Goal: Check status: Check status

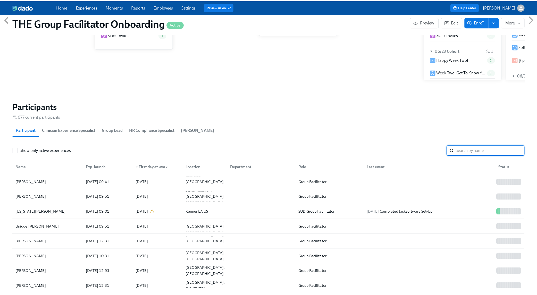
scroll to position [0, 7162]
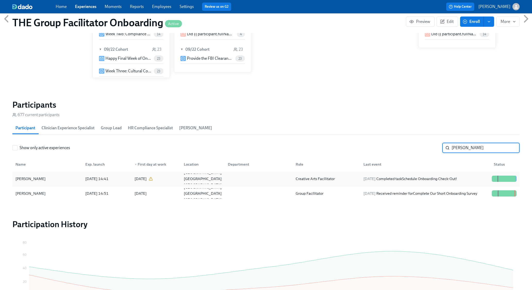
type input "[PERSON_NAME]"
click at [450, 173] on div "[PERSON_NAME] [DATE] 14:41 2025/08/25 Austin [GEOGRAPHIC_DATA] [GEOGRAPHIC_DATA…" at bounding box center [265, 179] width 507 height 15
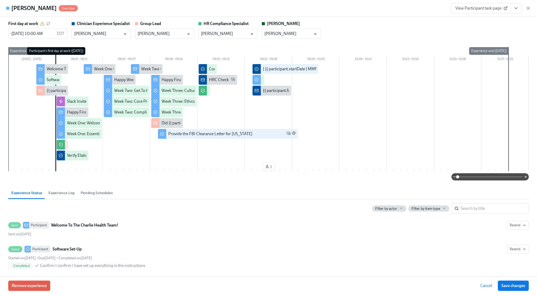
click at [53, 194] on span "Experience Log" at bounding box center [61, 193] width 26 height 6
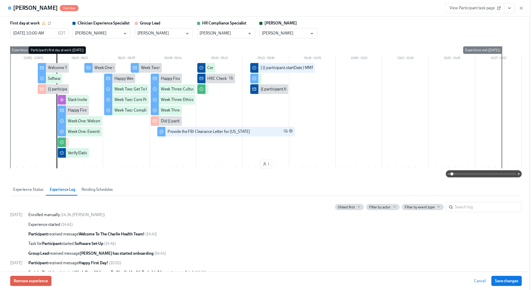
scroll to position [0, 7220]
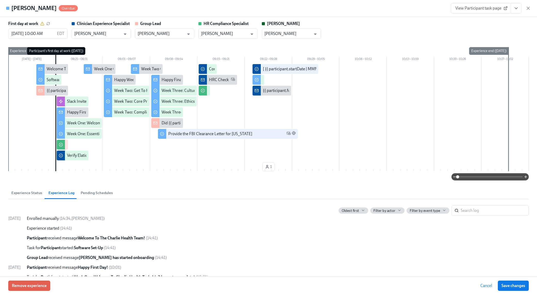
click at [517, 7] on icon "View task page" at bounding box center [515, 8] width 5 height 5
click at [509, 17] on link "View Clinician Experience Specialist task page" at bounding box center [485, 20] width 79 height 6
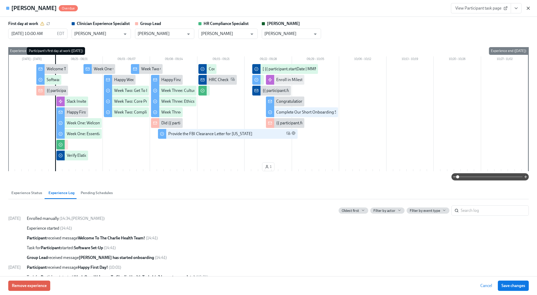
click at [528, 8] on icon "button" at bounding box center [528, 8] width 3 height 3
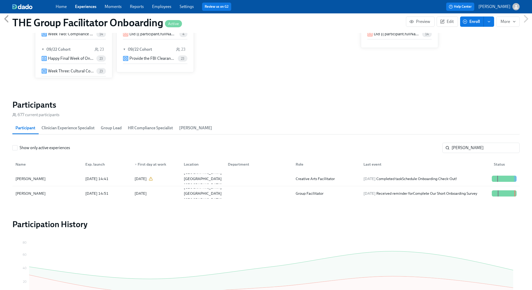
scroll to position [0, 7220]
click at [514, 147] on input "[PERSON_NAME]" at bounding box center [485, 148] width 68 height 10
click at [512, 148] on input "[PERSON_NAME]" at bounding box center [485, 148] width 68 height 10
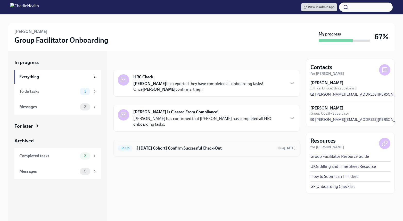
click at [151, 140] on div "To Do [ [DATE] Cohort] Confirm Successful Check-Out Due [DATE]" at bounding box center [206, 148] width 186 height 17
click at [152, 144] on div "To Do [ Aug 25th Cohort] Confirm Successful Check-Out Due in 7 days" at bounding box center [206, 148] width 177 height 8
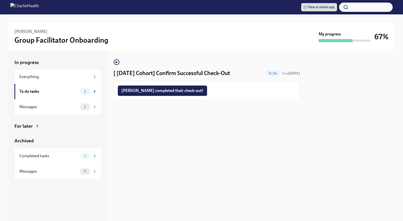
click at [154, 90] on span "Sarah completed their check-out!" at bounding box center [162, 90] width 82 height 5
